Goal: Transaction & Acquisition: Purchase product/service

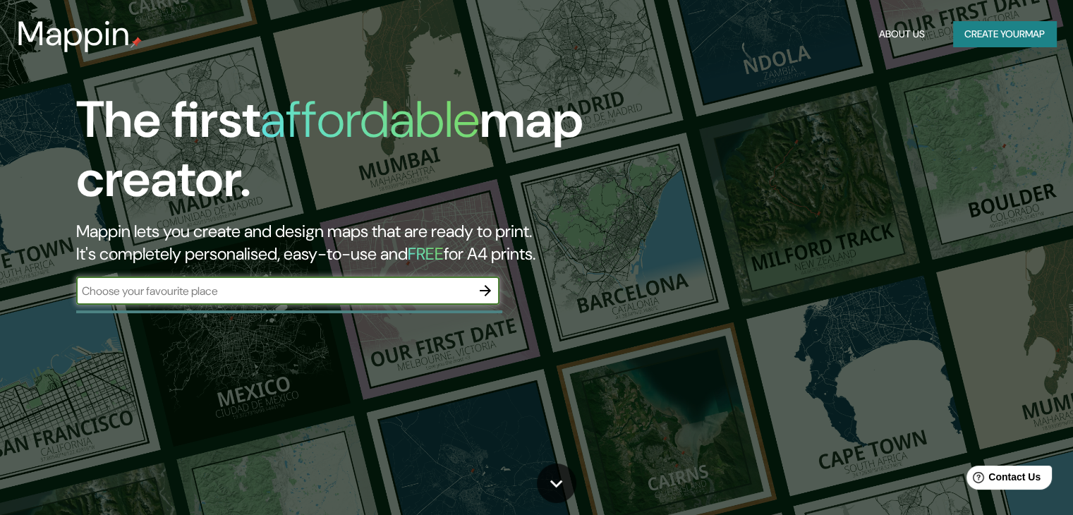
click at [255, 291] on input "text" at bounding box center [273, 291] width 395 height 16
paste input "[GEOGRAPHIC_DATA]"
type input "[GEOGRAPHIC_DATA]"
click at [495, 293] on button "button" at bounding box center [485, 291] width 28 height 28
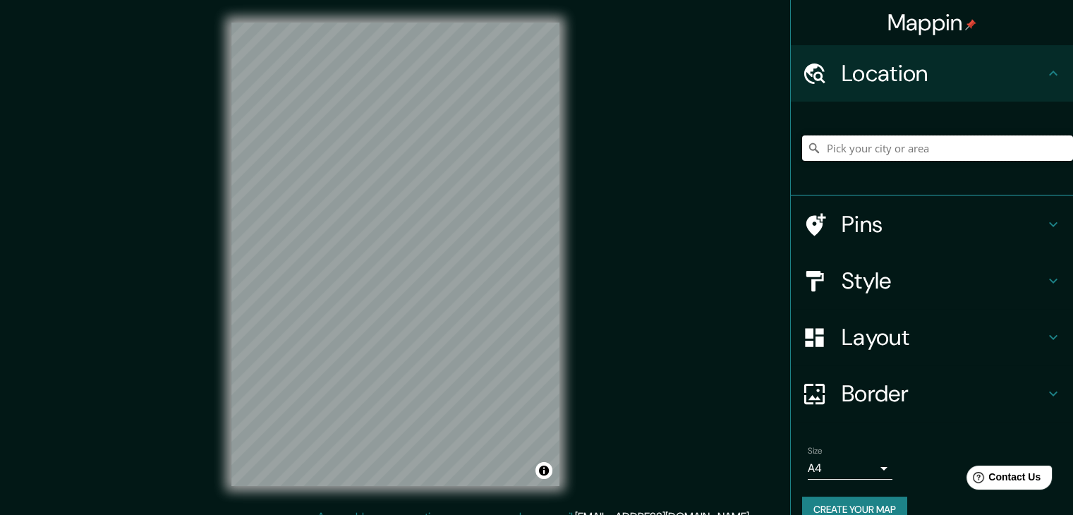
click at [923, 151] on input "Pick your city or area" at bounding box center [937, 147] width 271 height 25
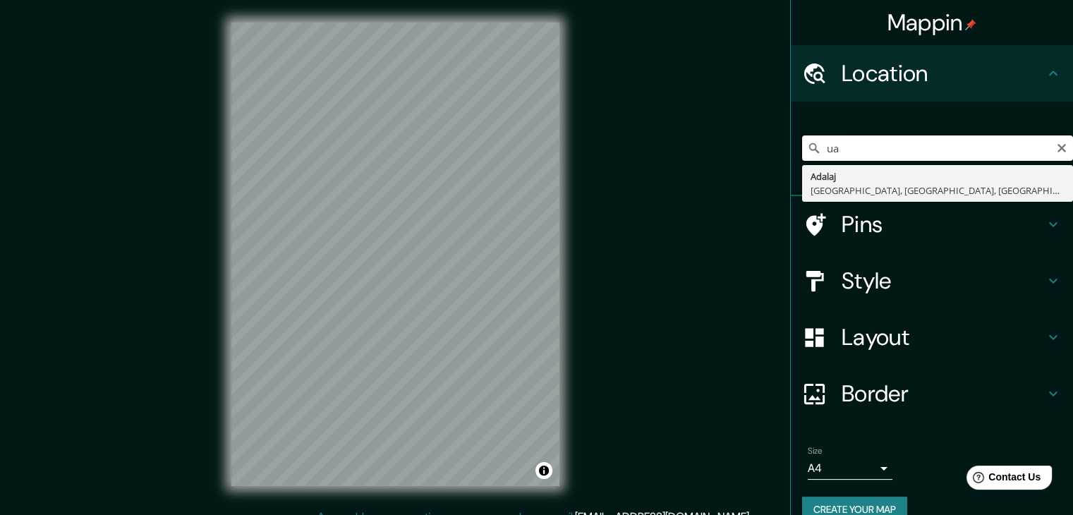
type input "u"
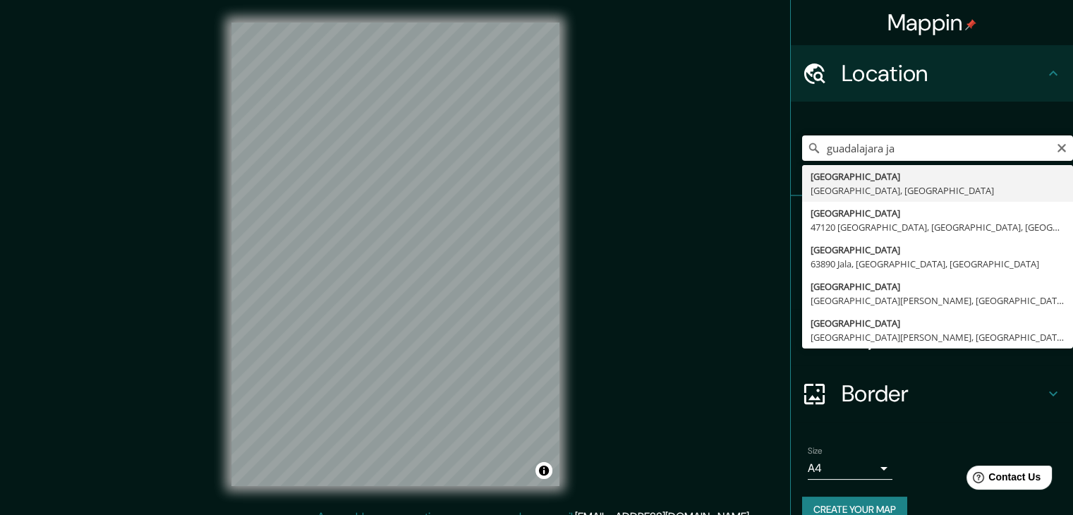
type input "[GEOGRAPHIC_DATA], [GEOGRAPHIC_DATA], [GEOGRAPHIC_DATA]"
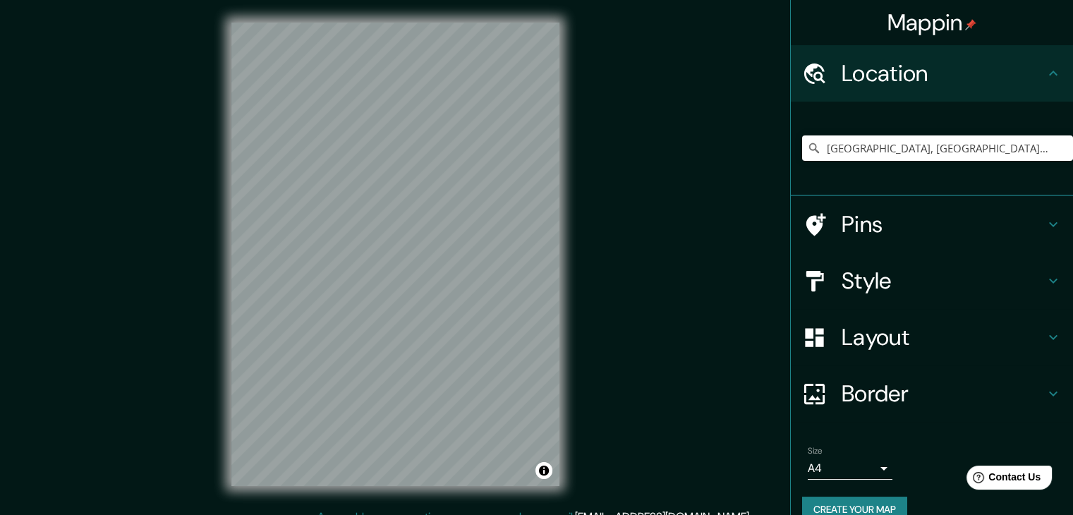
click at [595, 294] on div "Mappin Location [GEOGRAPHIC_DATA], [GEOGRAPHIC_DATA], [GEOGRAPHIC_DATA] Pins St…" at bounding box center [536, 265] width 1073 height 531
click at [1005, 142] on input "[GEOGRAPHIC_DATA], [GEOGRAPHIC_DATA], [GEOGRAPHIC_DATA]" at bounding box center [937, 147] width 271 height 25
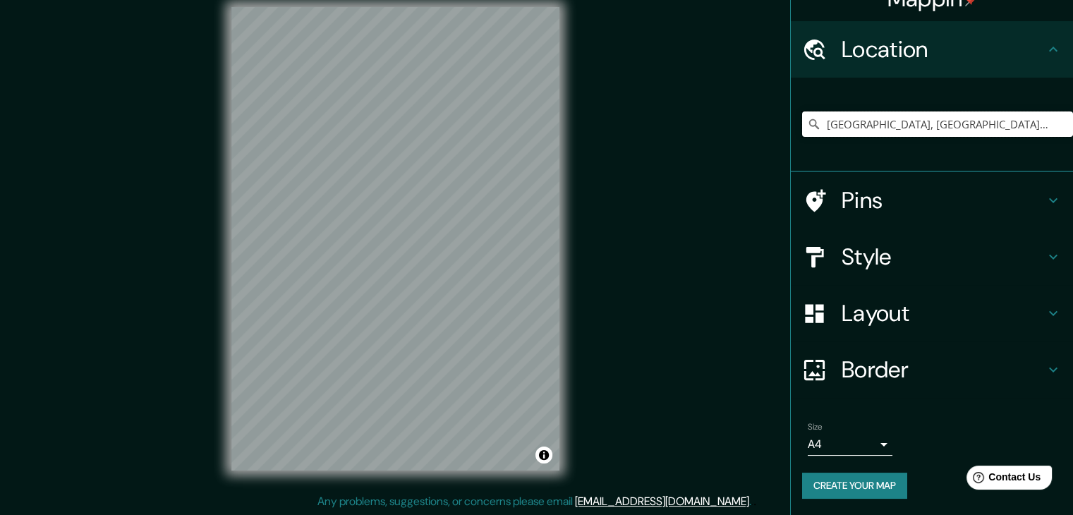
scroll to position [16, 0]
click at [576, 193] on div "© Mapbox © OpenStreetMap Improve this map" at bounding box center [395, 238] width 373 height 509
click at [858, 114] on input "[GEOGRAPHIC_DATA], [GEOGRAPHIC_DATA], [GEOGRAPHIC_DATA]" at bounding box center [937, 123] width 271 height 25
click at [858, 113] on input "[GEOGRAPHIC_DATA], [GEOGRAPHIC_DATA], [GEOGRAPHIC_DATA]" at bounding box center [937, 123] width 271 height 25
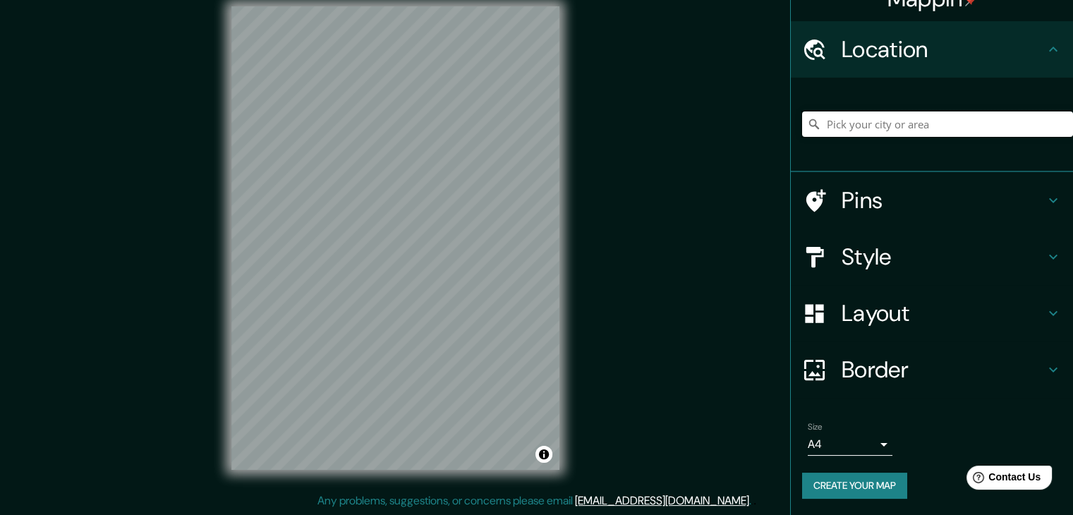
paste input "20.7263613, -103.4800566"
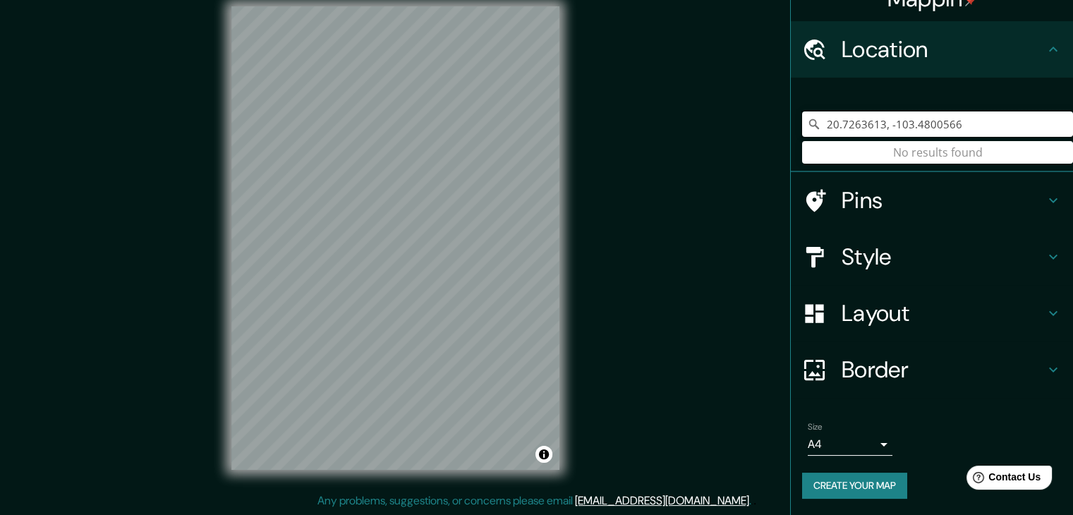
click at [964, 120] on input "20.7263613, -103.4800566" at bounding box center [937, 123] width 271 height 25
type input "2"
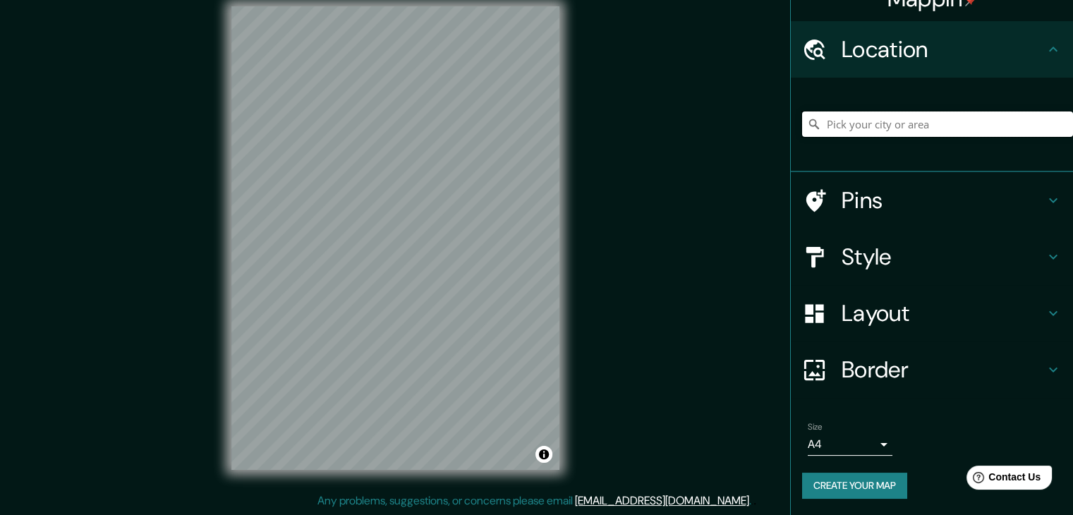
click at [892, 119] on input "Pick your city or area" at bounding box center [937, 123] width 271 height 25
click at [920, 118] on input "[GEOGRAPHIC_DATA][PERSON_NAME], [GEOGRAPHIC_DATA], [GEOGRAPHIC_DATA]" at bounding box center [937, 123] width 271 height 25
click at [905, 124] on input "[GEOGRAPHIC_DATA][PERSON_NAME], [GEOGRAPHIC_DATA], [GEOGRAPHIC_DATA]" at bounding box center [937, 123] width 271 height 25
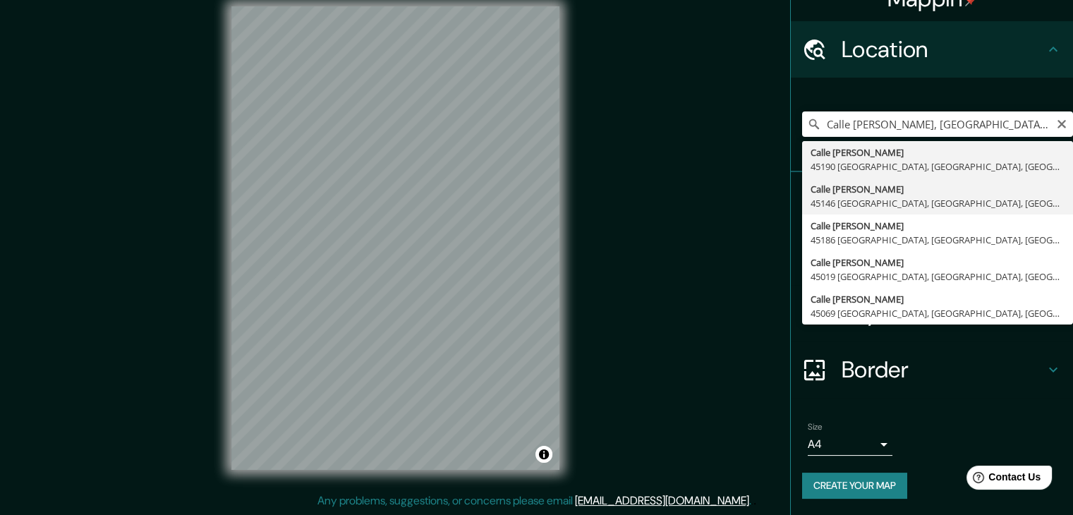
type input "[GEOGRAPHIC_DATA][PERSON_NAME], [GEOGRAPHIC_DATA], [GEOGRAPHIC_DATA]"
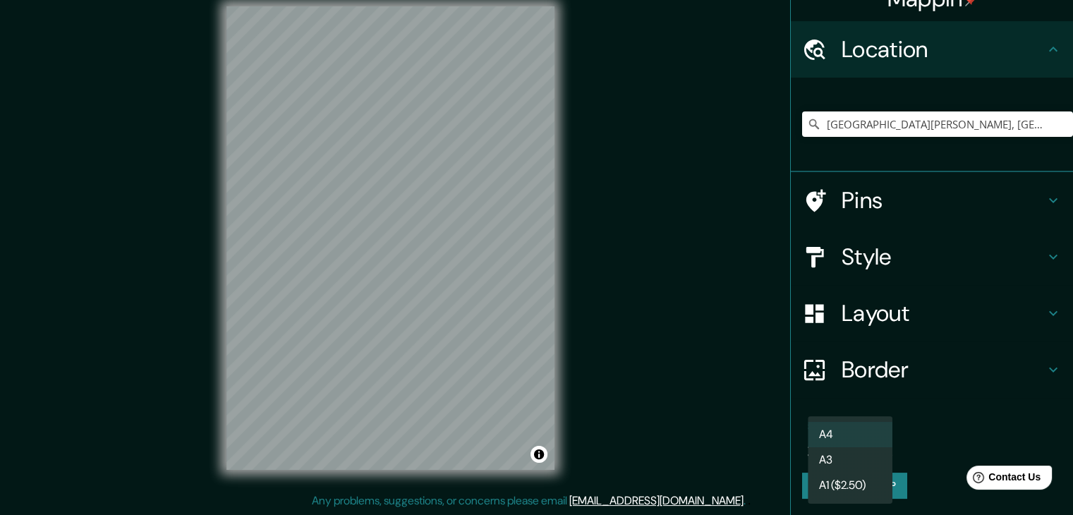
click at [861, 441] on body "Mappin Location [GEOGRAPHIC_DATA][PERSON_NAME], [GEOGRAPHIC_DATA], [GEOGRAPHIC_…" at bounding box center [536, 241] width 1073 height 515
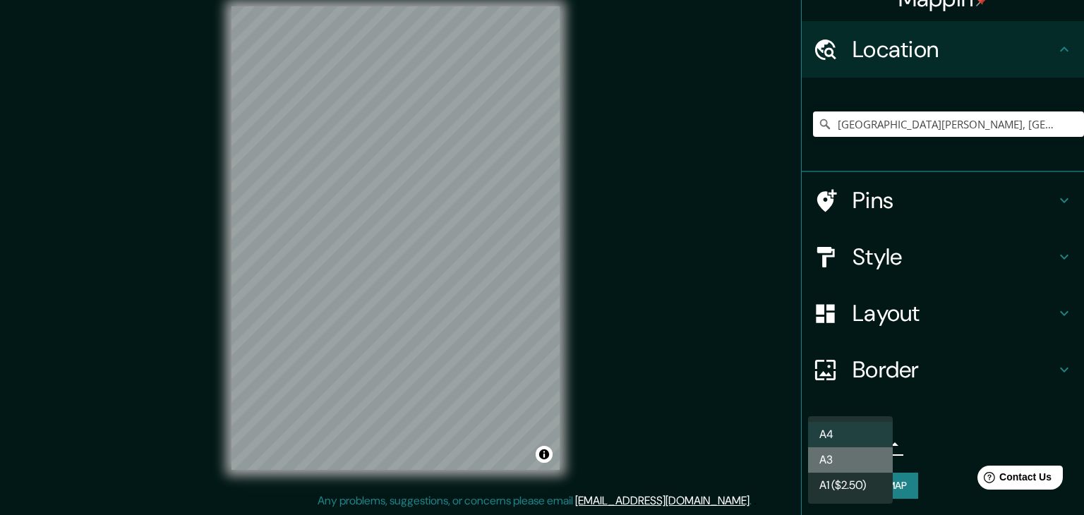
click at [871, 459] on li "A3" at bounding box center [850, 459] width 85 height 25
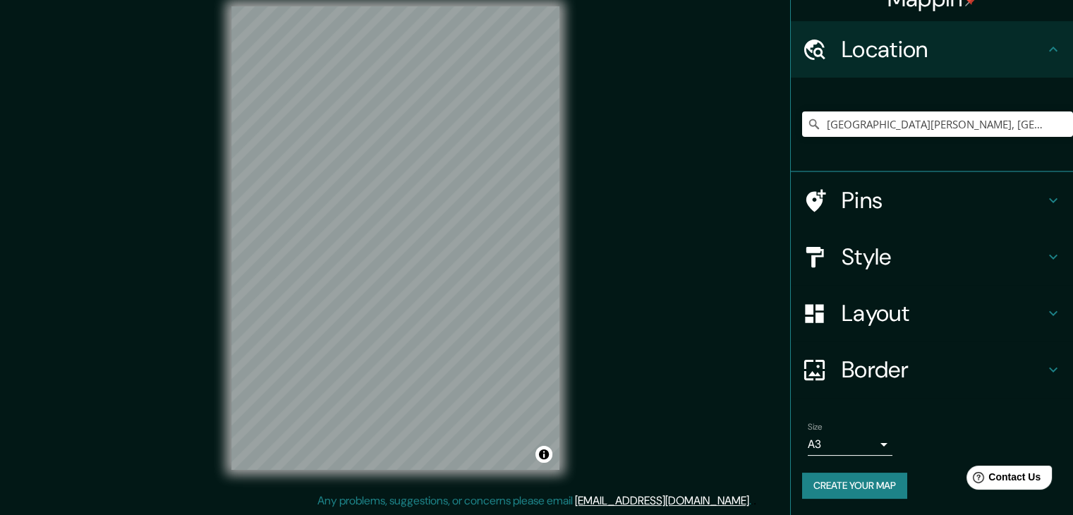
click at [869, 430] on div "Size A3 a4" at bounding box center [850, 439] width 85 height 34
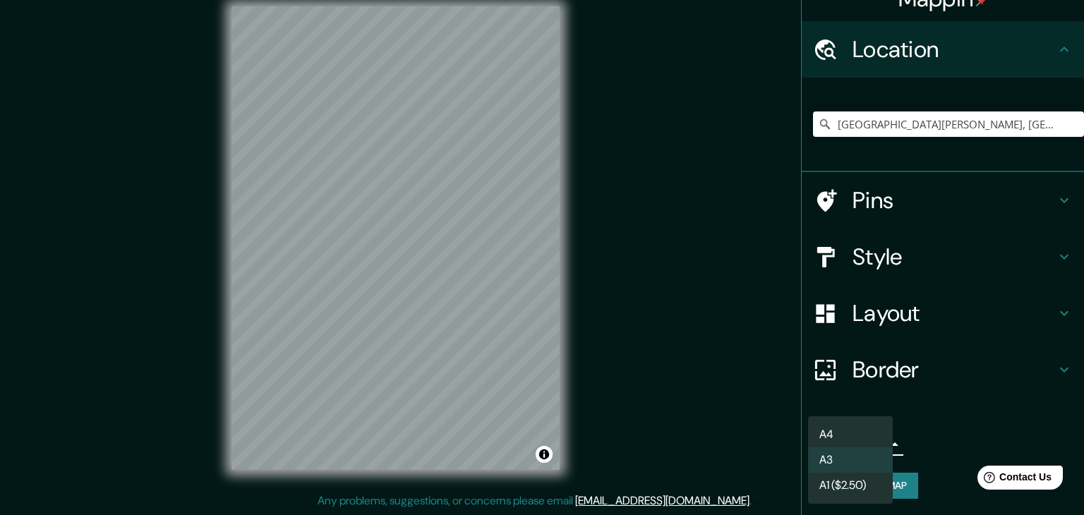
click at [871, 447] on body "Mappin Location [GEOGRAPHIC_DATA][PERSON_NAME], [GEOGRAPHIC_DATA], [GEOGRAPHIC_…" at bounding box center [542, 241] width 1084 height 515
click at [869, 426] on li "A4" at bounding box center [850, 434] width 85 height 25
type input "single"
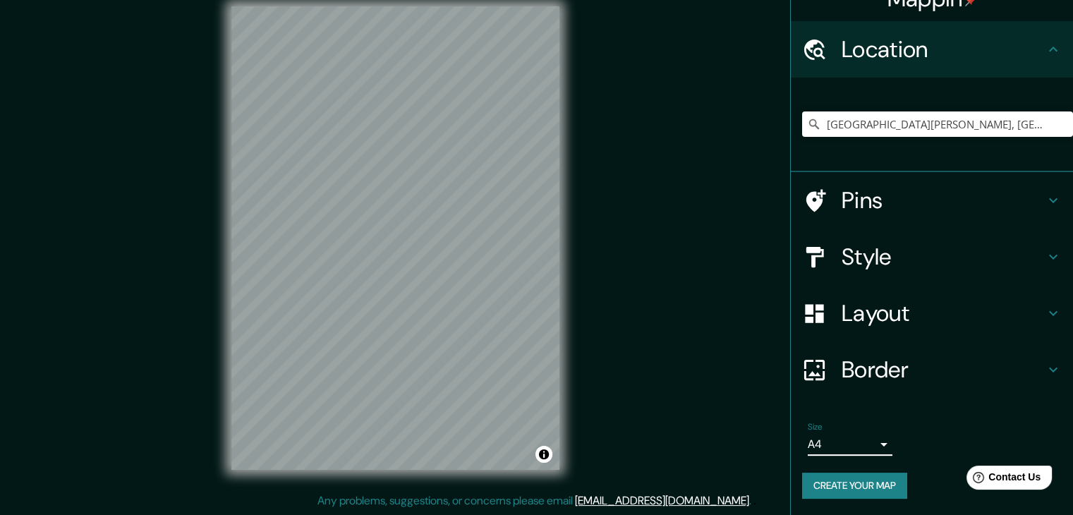
click at [864, 361] on h4 "Border" at bounding box center [943, 370] width 203 height 28
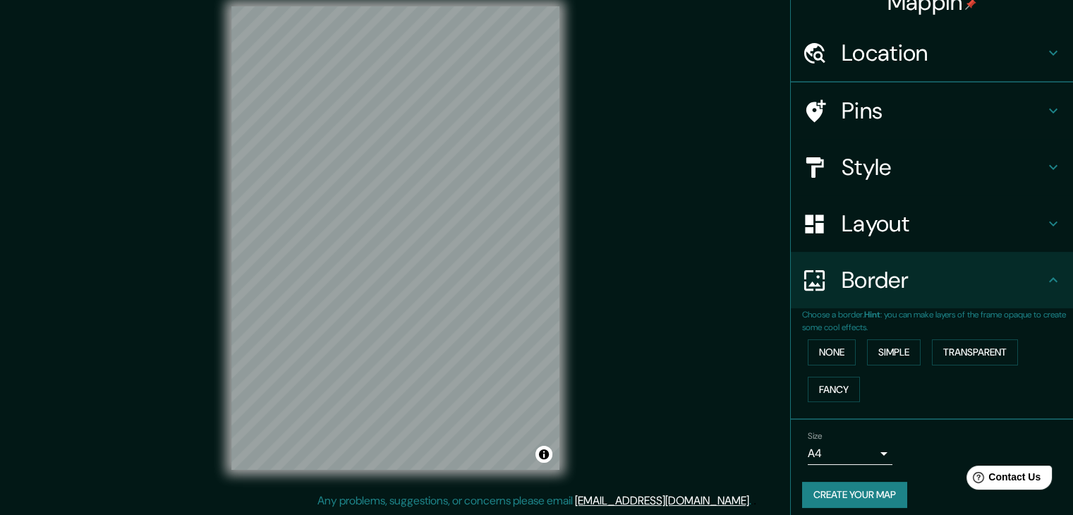
scroll to position [24, 0]
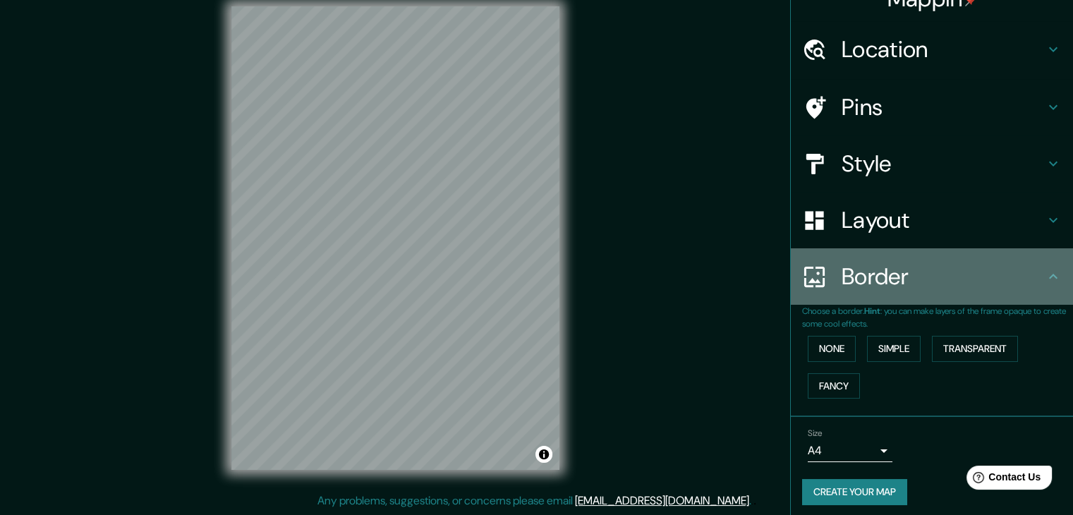
click at [868, 282] on h4 "Border" at bounding box center [943, 276] width 203 height 28
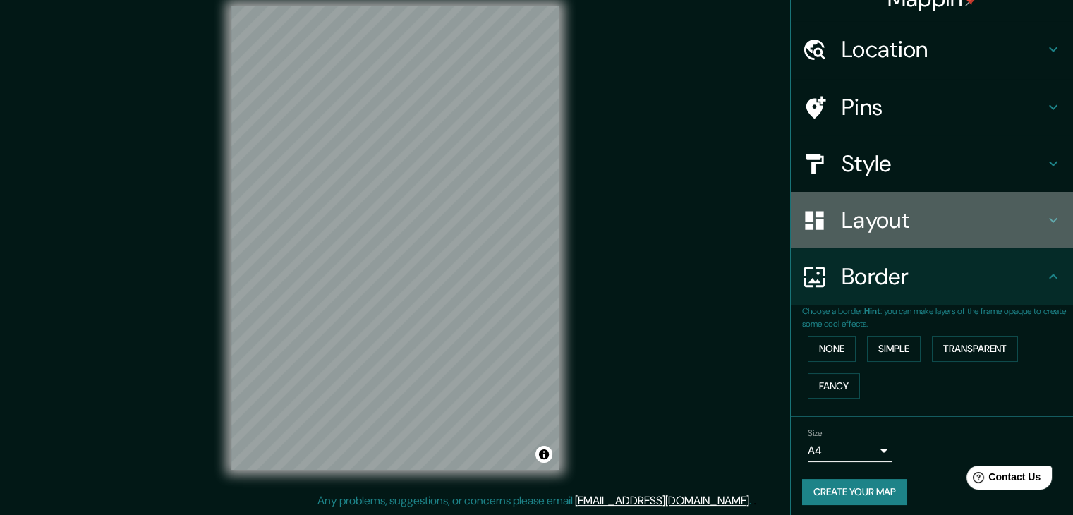
click at [875, 235] on div "Layout" at bounding box center [932, 220] width 282 height 56
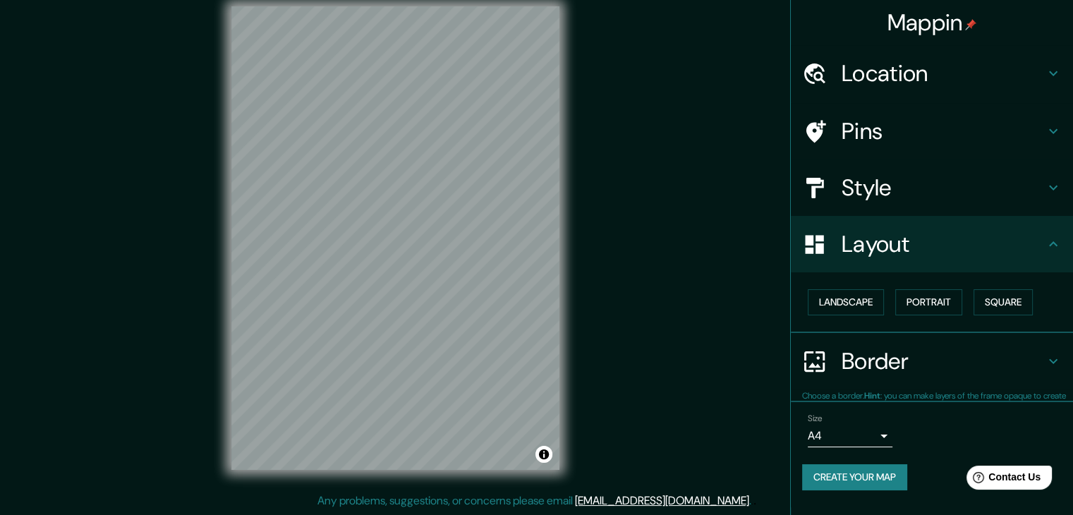
scroll to position [0, 0]
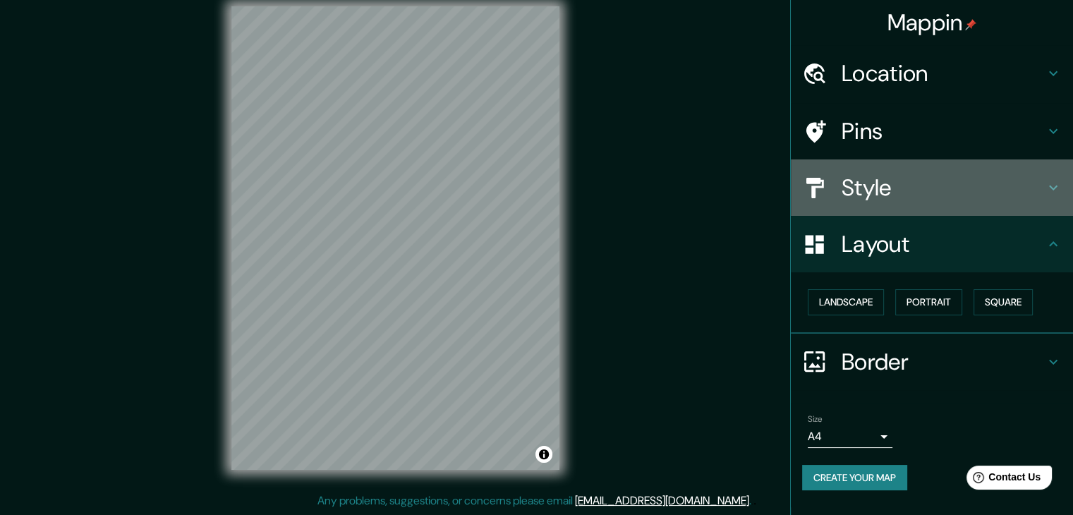
click at [881, 193] on h4 "Style" at bounding box center [943, 188] width 203 height 28
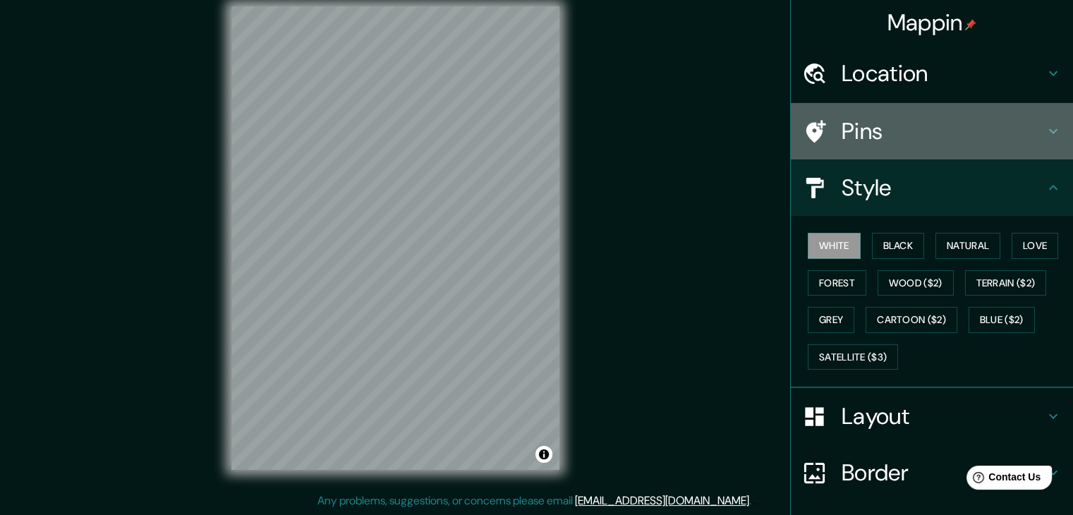
click at [878, 133] on h4 "Pins" at bounding box center [943, 131] width 203 height 28
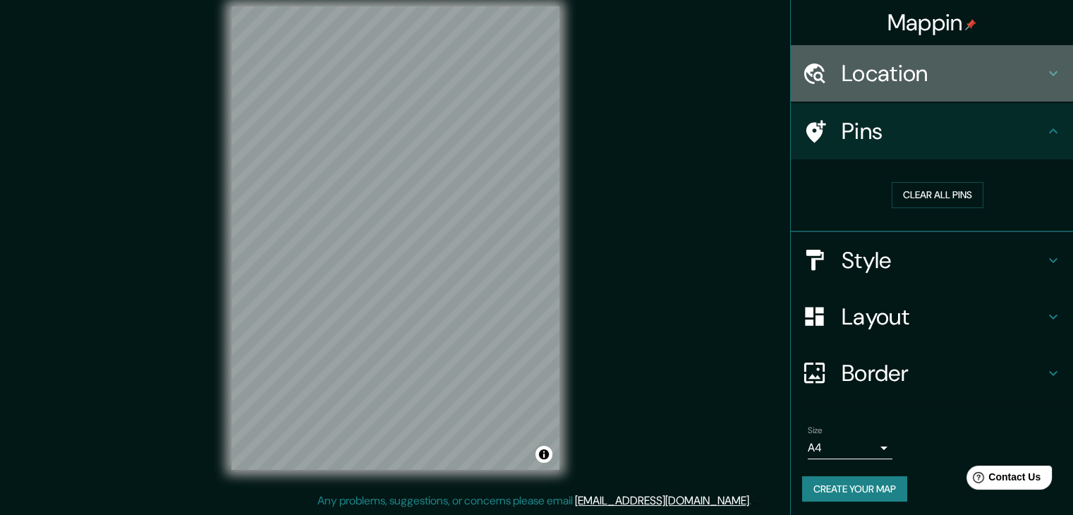
click at [877, 95] on div "Location" at bounding box center [932, 73] width 282 height 56
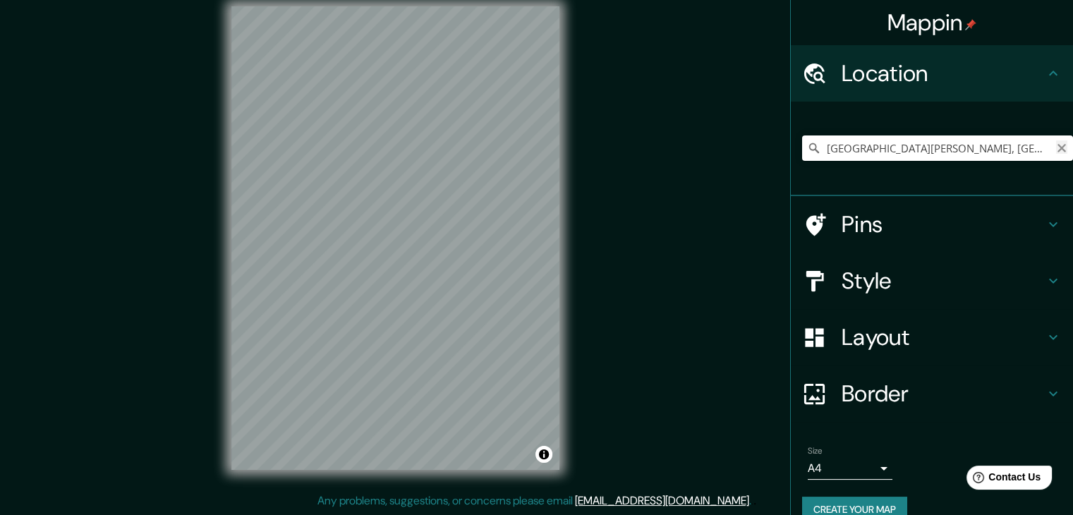
click at [1058, 148] on icon "Clear" at bounding box center [1062, 148] width 8 height 8
click at [907, 140] on input "Pick your city or area" at bounding box center [937, 147] width 271 height 25
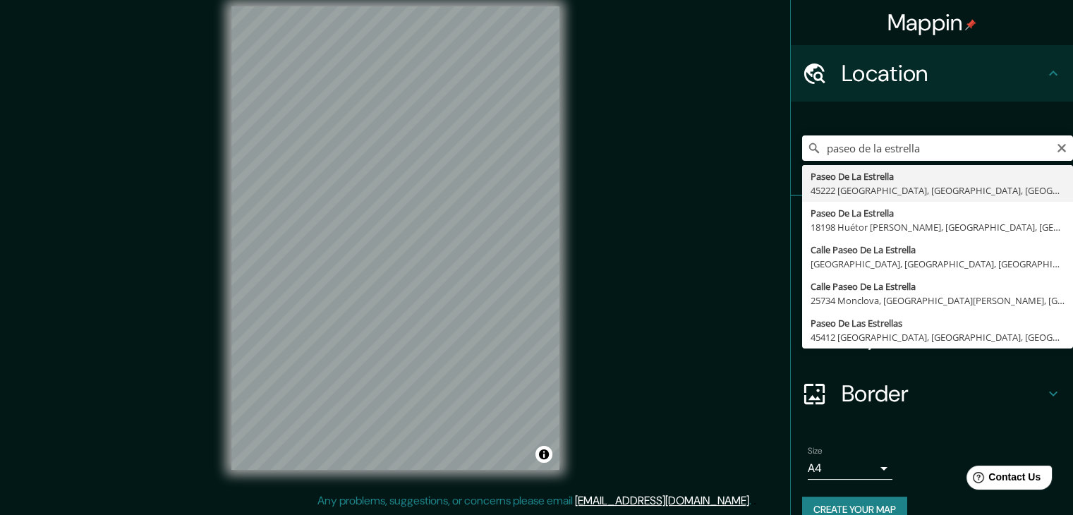
type input "Paseo De La Estrella, 45222 [GEOGRAPHIC_DATA], [GEOGRAPHIC_DATA], [GEOGRAPHIC_D…"
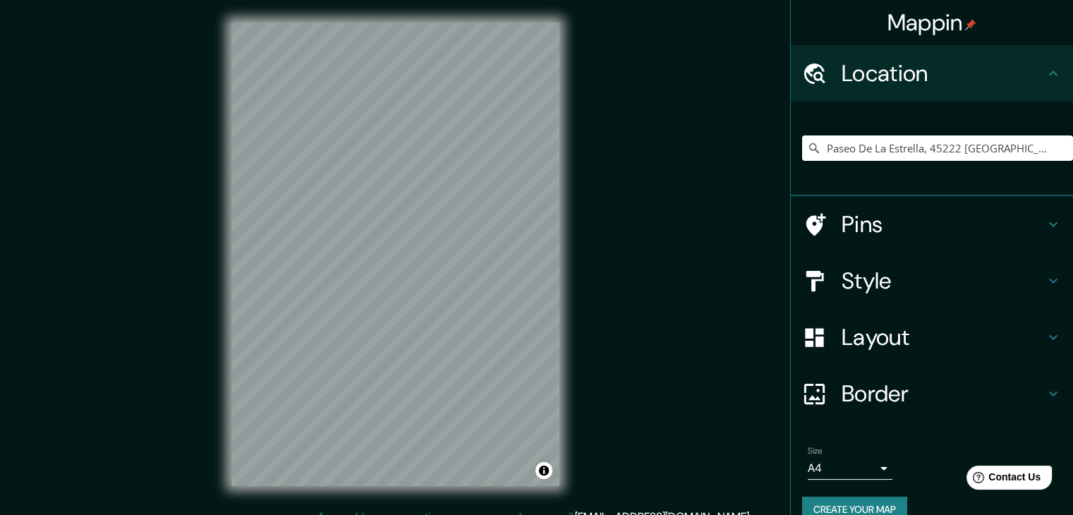
click at [900, 224] on h4 "Pins" at bounding box center [943, 224] width 203 height 28
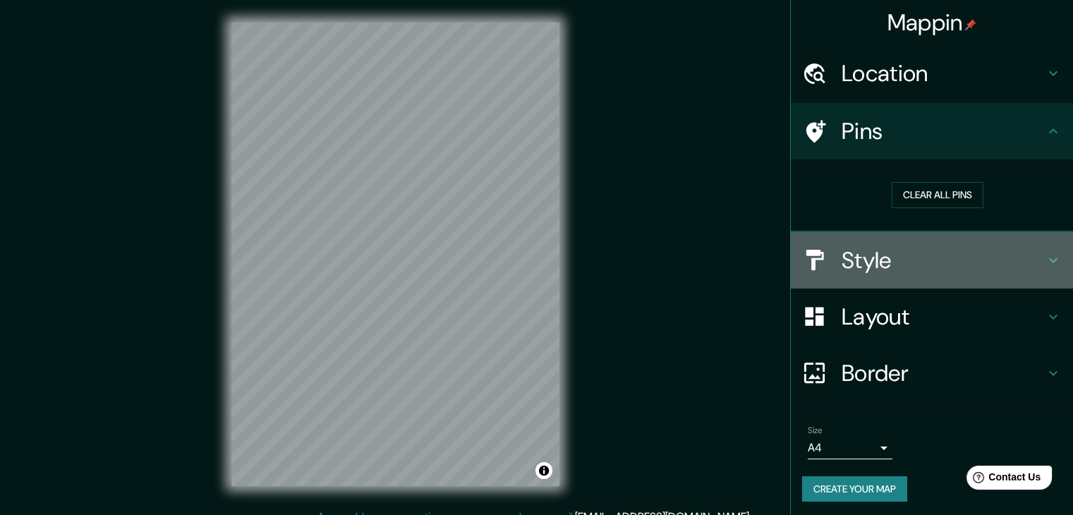
click at [930, 246] on h4 "Style" at bounding box center [943, 260] width 203 height 28
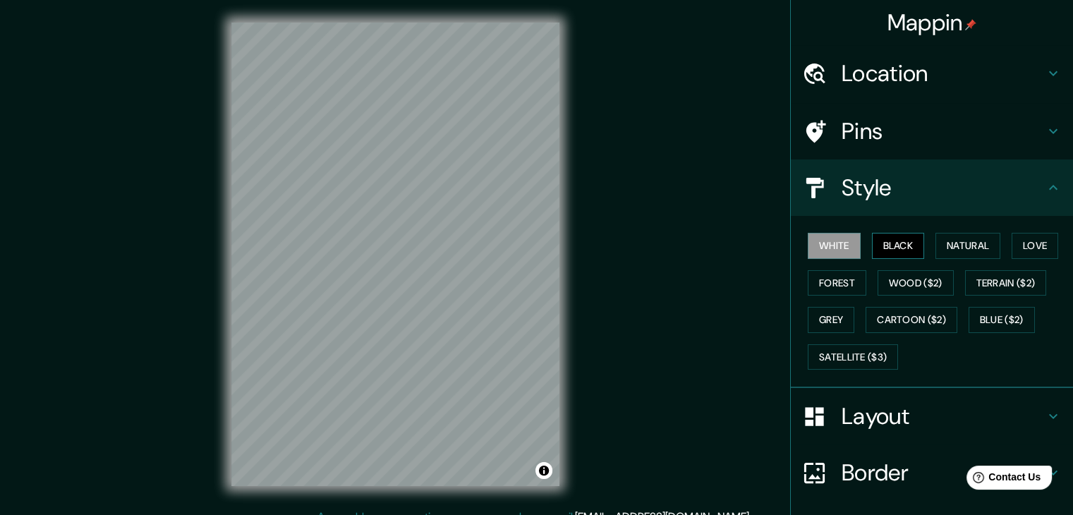
click at [889, 243] on button "Black" at bounding box center [898, 246] width 53 height 26
click at [832, 246] on button "White" at bounding box center [834, 246] width 53 height 26
click at [974, 244] on button "Natural" at bounding box center [968, 246] width 65 height 26
click at [833, 246] on button "White" at bounding box center [834, 246] width 53 height 26
click at [1019, 248] on button "Love" at bounding box center [1035, 246] width 47 height 26
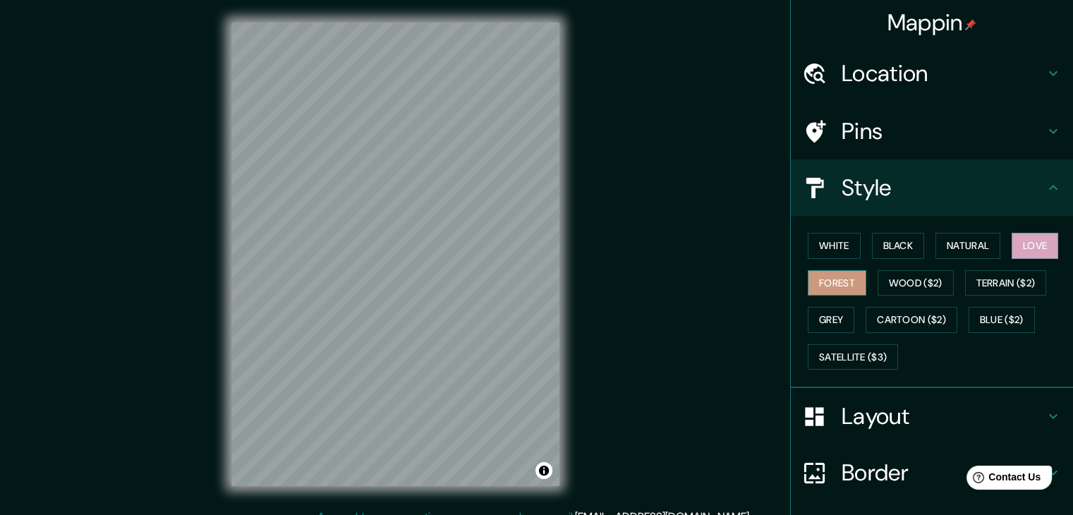
click at [843, 274] on button "Forest" at bounding box center [837, 283] width 59 height 26
click at [897, 274] on button "Wood ($2)" at bounding box center [916, 283] width 76 height 26
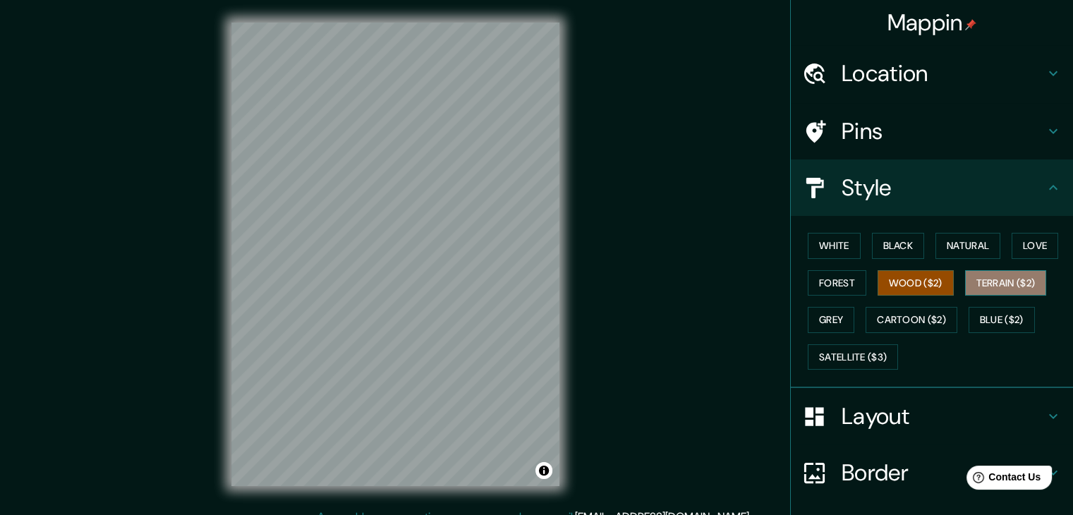
click at [969, 278] on button "Terrain ($2)" at bounding box center [1006, 283] width 82 height 26
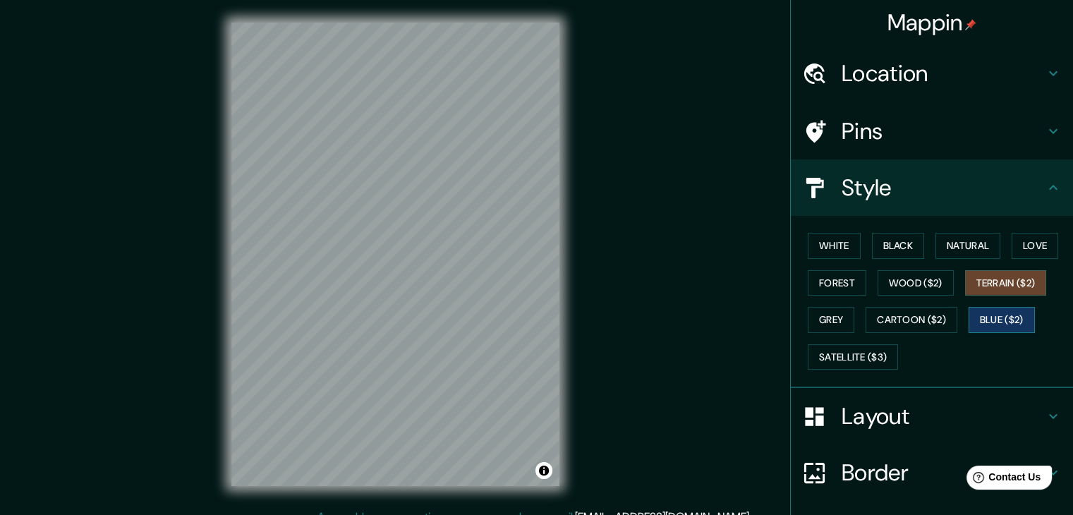
click at [998, 310] on button "Blue ($2)" at bounding box center [1002, 320] width 66 height 26
click at [920, 323] on button "Cartoon ($2)" at bounding box center [912, 320] width 92 height 26
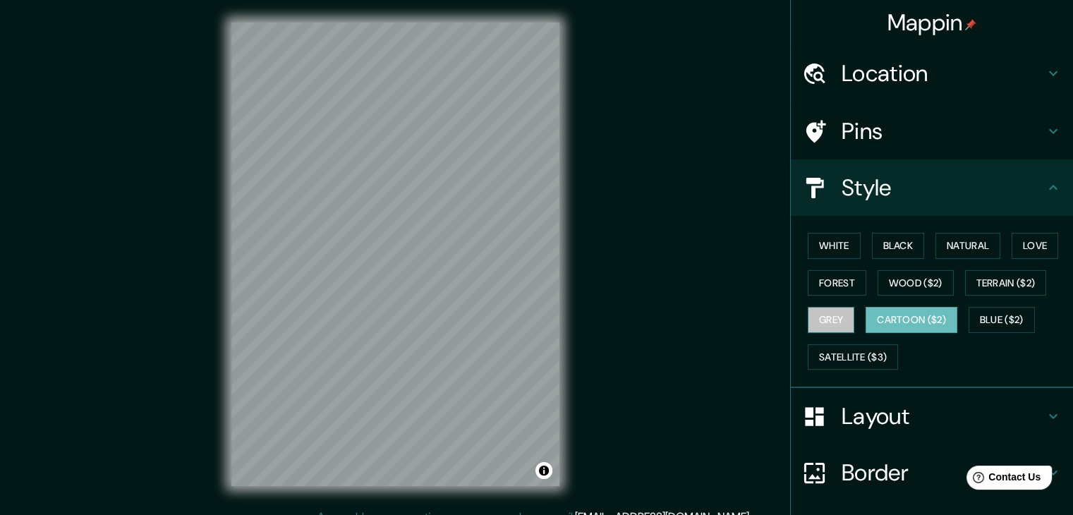
click at [818, 317] on button "Grey" at bounding box center [831, 320] width 47 height 26
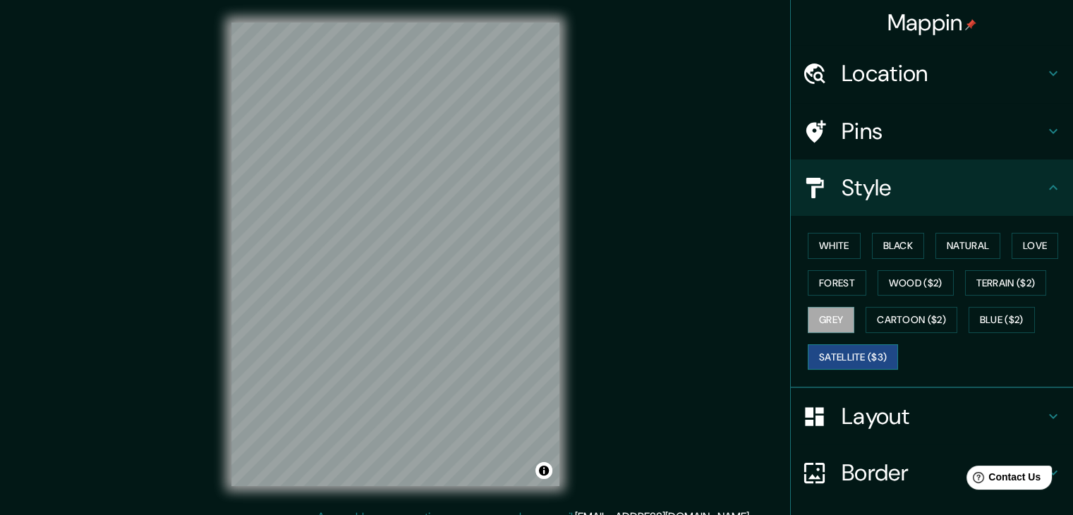
click at [838, 352] on button "Satellite ($3)" at bounding box center [853, 357] width 90 height 26
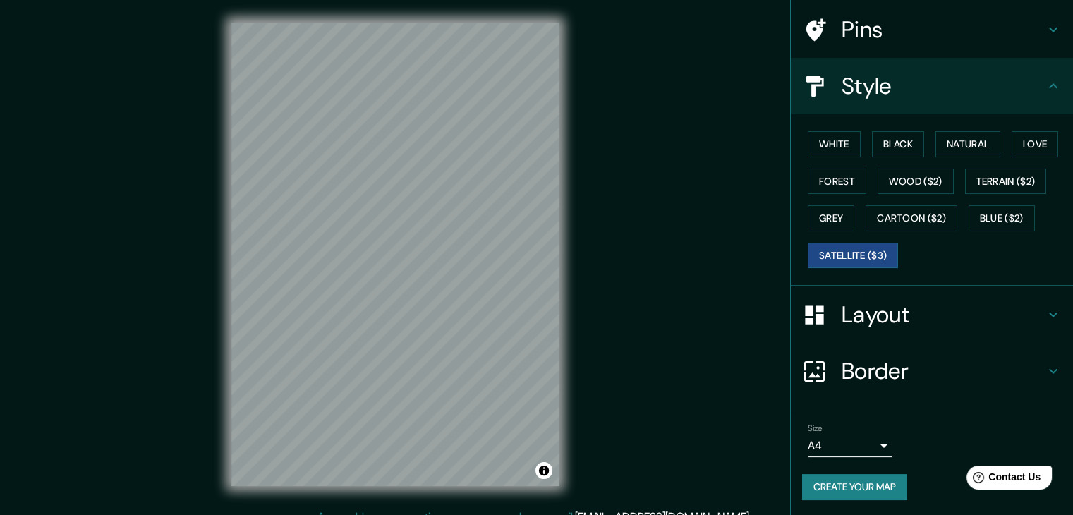
click at [885, 310] on h4 "Layout" at bounding box center [943, 315] width 203 height 28
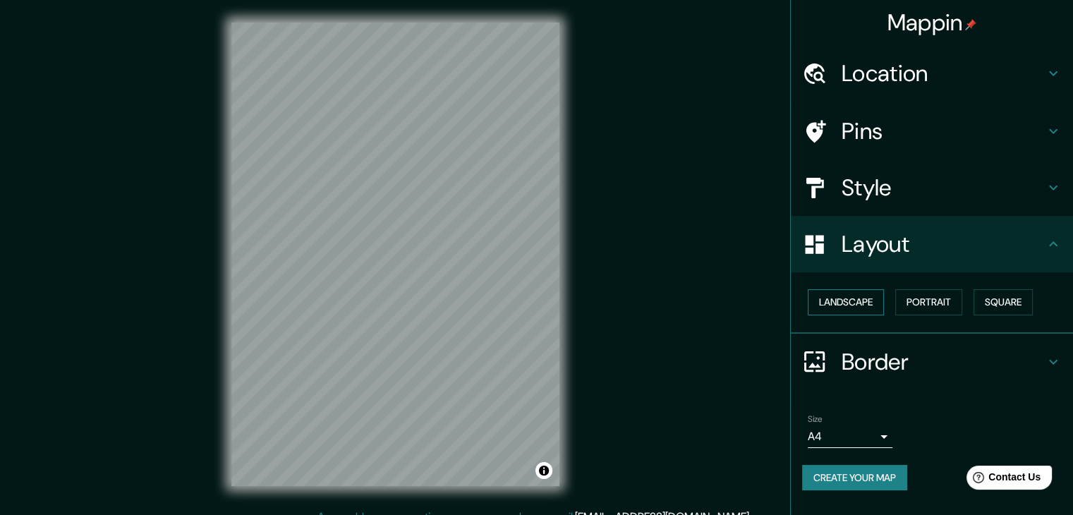
click at [848, 298] on button "Landscape" at bounding box center [846, 302] width 76 height 26
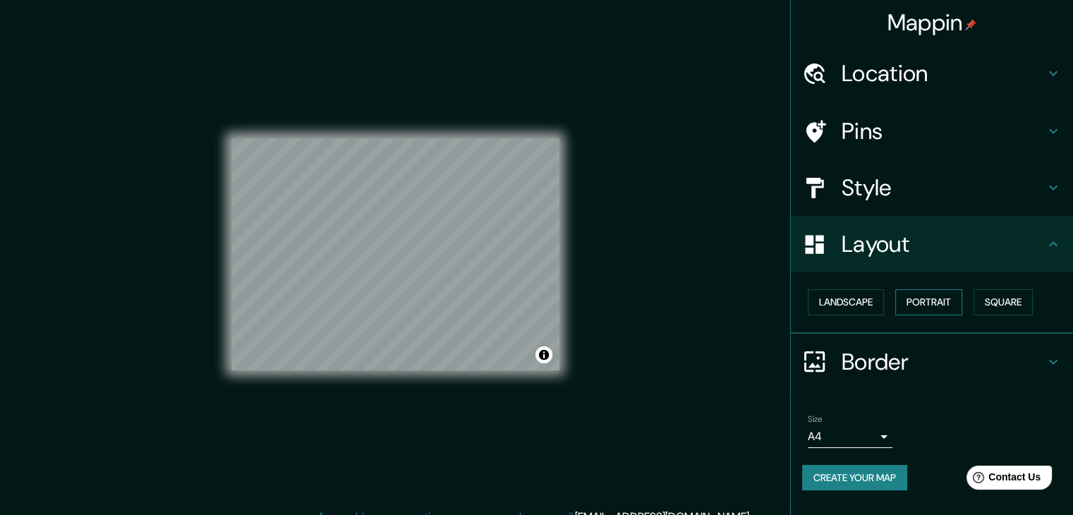
click at [930, 297] on button "Portrait" at bounding box center [928, 302] width 67 height 26
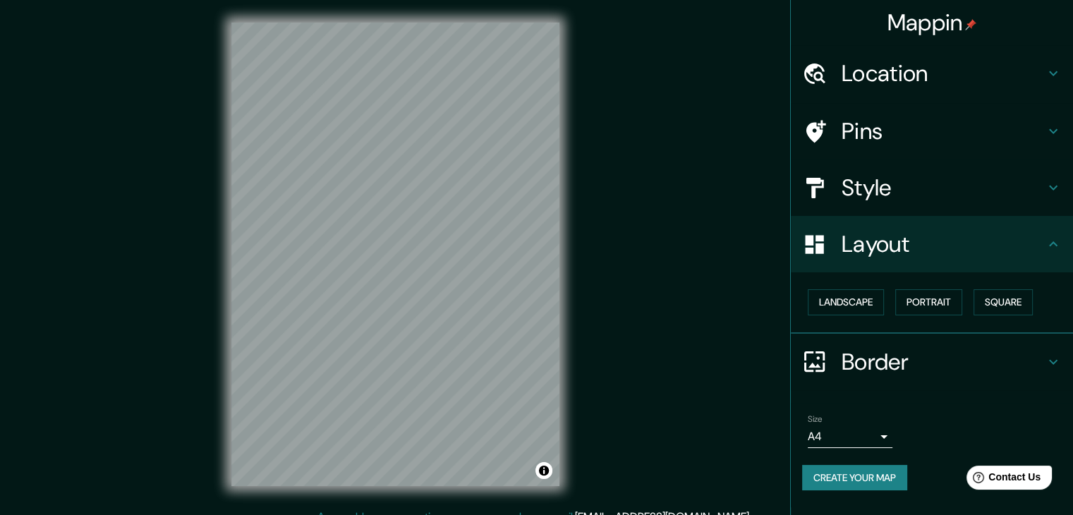
click at [975, 294] on div "Landscape [GEOGRAPHIC_DATA]" at bounding box center [937, 302] width 271 height 37
click at [988, 291] on button "Square" at bounding box center [1003, 302] width 59 height 26
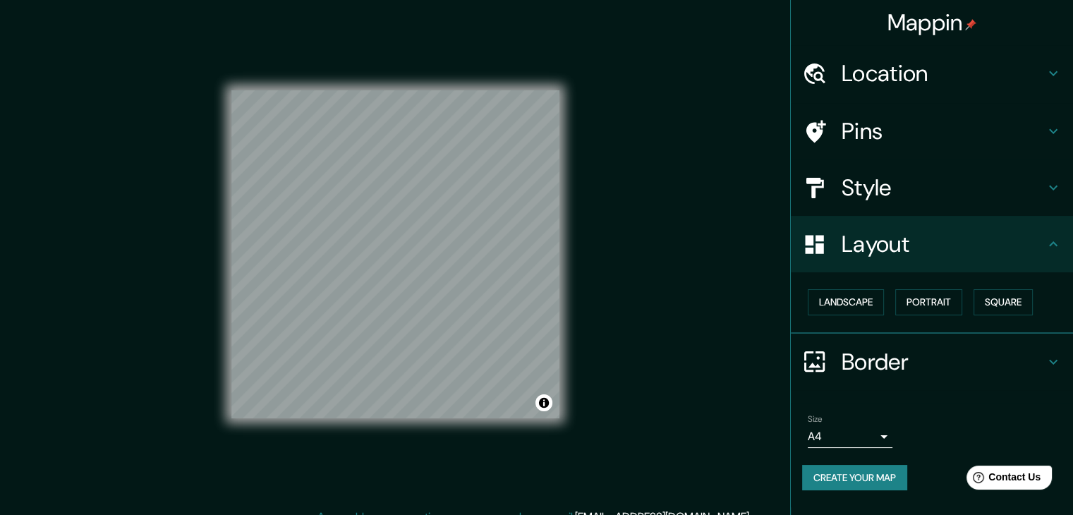
click at [873, 368] on h4 "Border" at bounding box center [943, 362] width 203 height 28
